Goal: Task Accomplishment & Management: Use online tool/utility

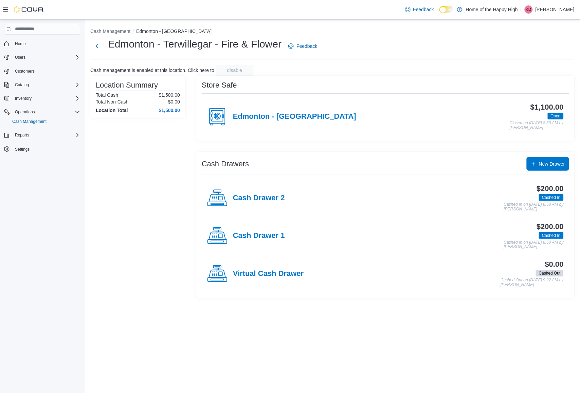
click at [32, 133] on div "Reports" at bounding box center [46, 135] width 68 height 8
click at [18, 167] on button "Reports" at bounding box center [45, 164] width 76 height 10
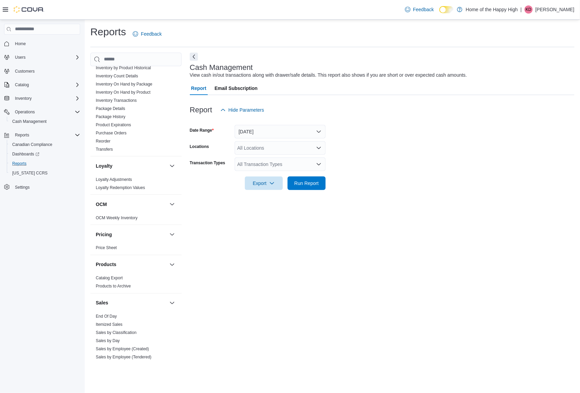
scroll to position [255, 0]
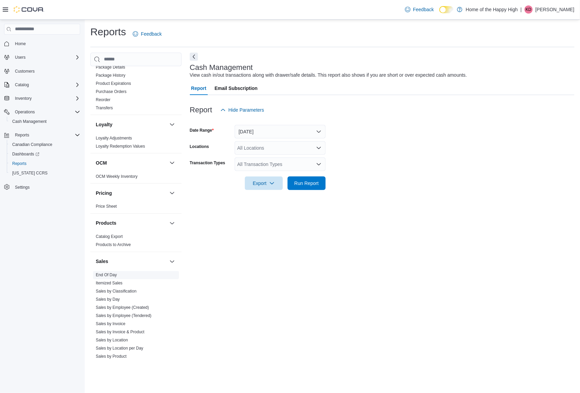
click at [116, 272] on span "End Of Day" at bounding box center [136, 275] width 86 height 8
click at [112, 276] on link "End Of Day" at bounding box center [106, 275] width 21 height 5
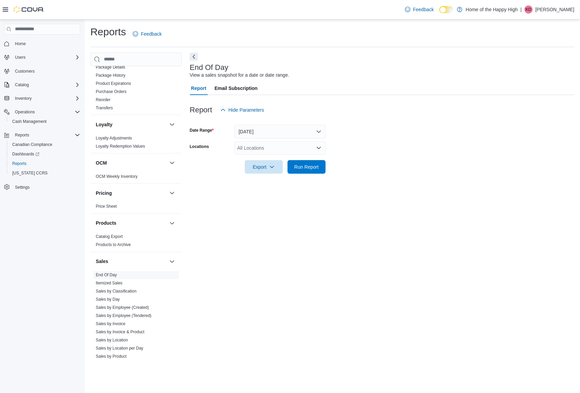
click at [269, 148] on div "All Locations" at bounding box center [280, 148] width 91 height 14
type input "****"
drag, startPoint x: 268, startPoint y: 157, endPoint x: 499, endPoint y: 143, distance: 232.4
click at [273, 157] on span "Edmonton - Terwillegar - Fire & Flower" at bounding box center [303, 159] width 81 height 7
click at [502, 141] on form "Date Range [DATE] Locations Combo box. Selected. terw. Selected. Combo box inpu…" at bounding box center [382, 145] width 385 height 57
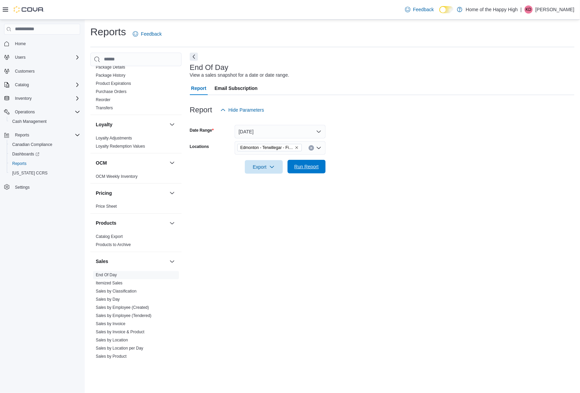
click at [297, 162] on span "Run Report" at bounding box center [307, 167] width 30 height 14
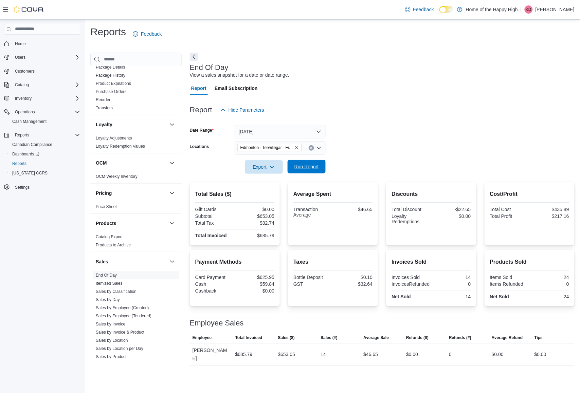
click at [311, 166] on span "Run Report" at bounding box center [306, 166] width 24 height 7
